Goal: Information Seeking & Learning: Learn about a topic

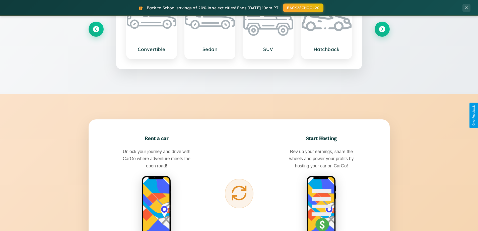
scroll to position [966, 0]
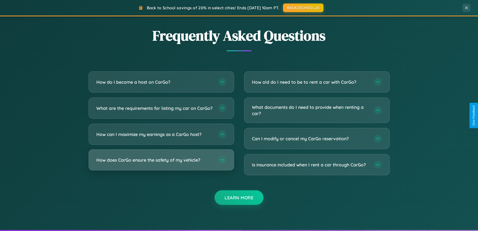
click at [161, 163] on h3 "How does CarGo ensure the safety of my vehicle?" at bounding box center [154, 160] width 117 height 6
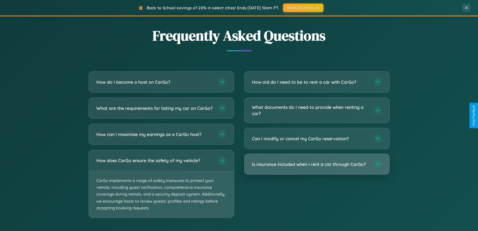
click at [317, 164] on h3 "Is insurance included when I rent a car through CarGo?" at bounding box center [310, 164] width 117 height 6
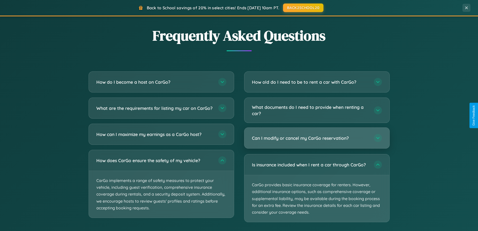
click at [317, 138] on h3 "Can I modify or cancel my CarGo reservation?" at bounding box center [310, 138] width 117 height 6
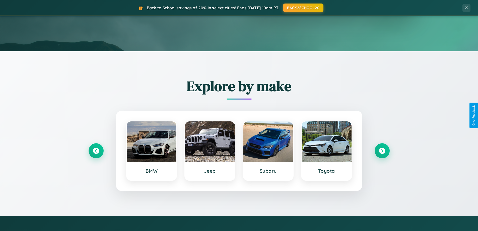
scroll to position [0, 0]
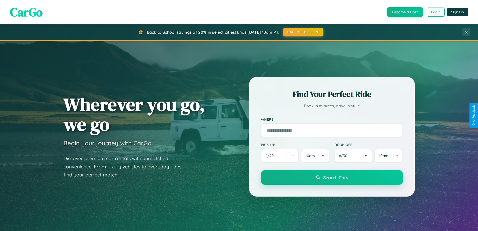
click at [435, 12] on button "Login" at bounding box center [436, 12] width 18 height 9
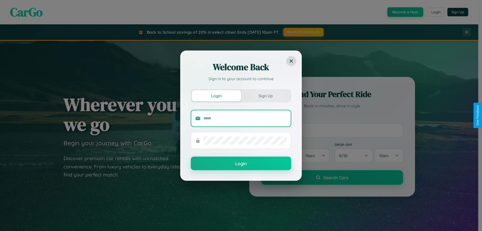
click at [245, 118] on input "text" at bounding box center [244, 118] width 83 height 8
type input "**********"
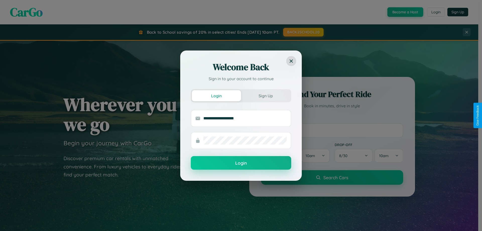
click at [241, 163] on button "Login" at bounding box center [241, 163] width 100 height 14
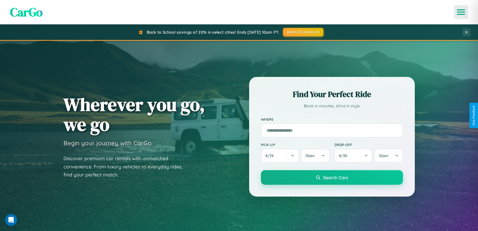
click at [461, 12] on icon "Open menu" at bounding box center [460, 12] width 7 height 5
